Goal: Information Seeking & Learning: Understand process/instructions

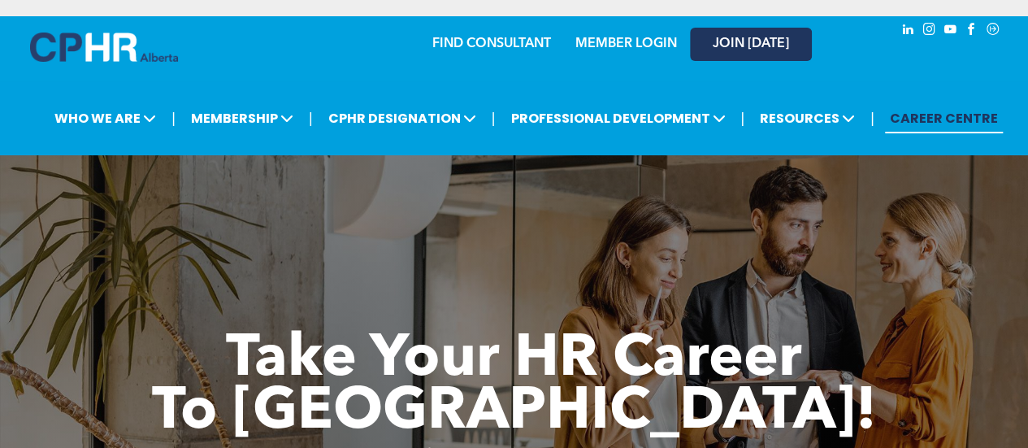
click at [715, 41] on span "JOIN [DATE]" at bounding box center [751, 44] width 76 height 15
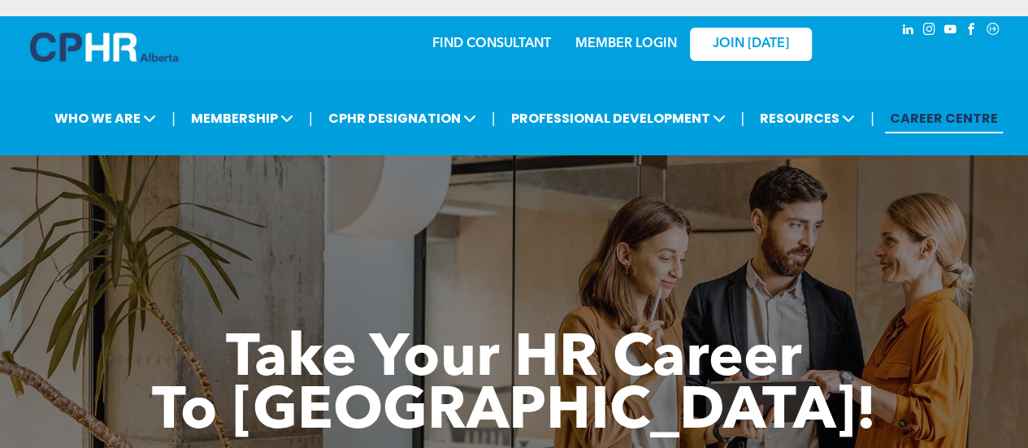
click at [629, 50] on link "MEMBER LOGIN" at bounding box center [627, 43] width 102 height 13
click at [126, 46] on img at bounding box center [104, 47] width 148 height 29
click at [611, 46] on link "MEMBER LOGIN" at bounding box center [627, 43] width 102 height 13
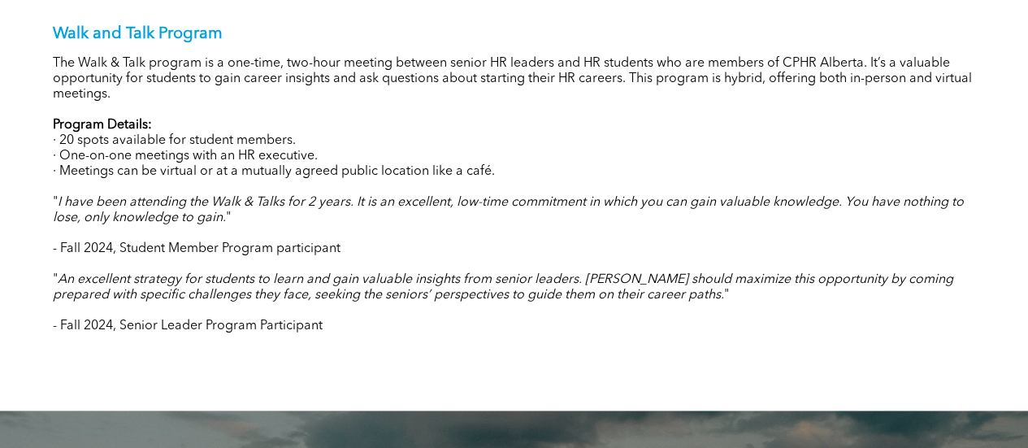
scroll to position [1626, 0]
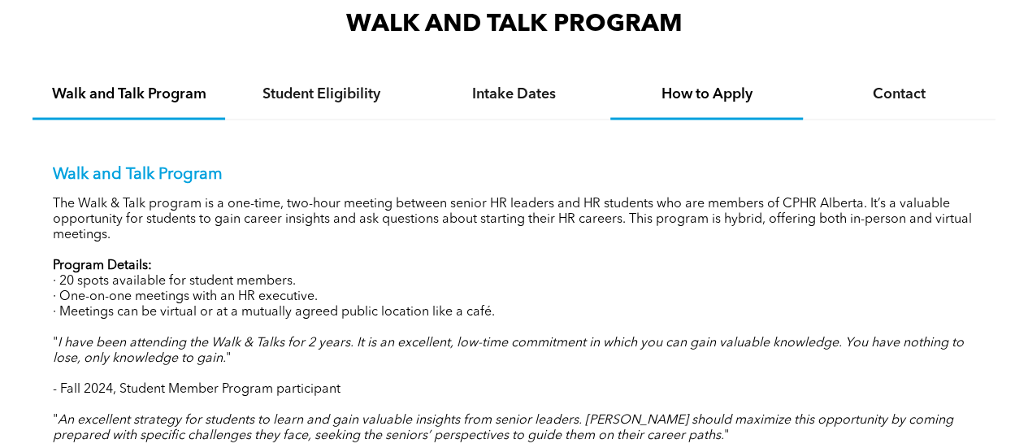
click at [707, 89] on h4 "How to Apply" at bounding box center [706, 94] width 163 height 18
